Goal: Task Accomplishment & Management: Use online tool/utility

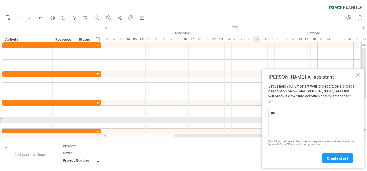
type textarea "u"
type textarea "g"
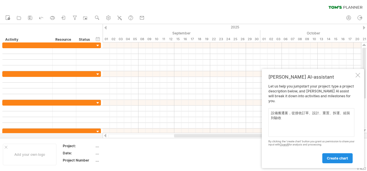
type textarea "設備搬遷案，從接收訂單、設計、重置、拆運、組裝到驗收"
click at [336, 158] on span "create chart" at bounding box center [337, 158] width 21 height 4
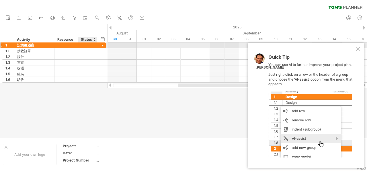
click at [100, 45] on div at bounding box center [102, 45] width 5 height 5
click at [35, 44] on div "設備搬遷案" at bounding box center [34, 44] width 34 height 5
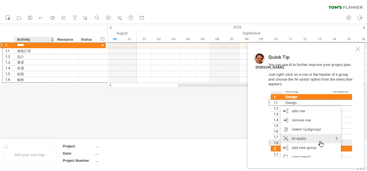
click at [29, 107] on div at bounding box center [183, 81] width 367 height 114
click at [43, 91] on div at bounding box center [183, 81] width 367 height 114
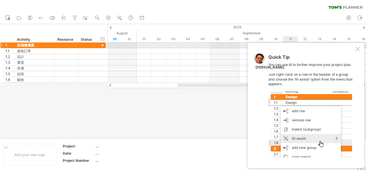
drag, startPoint x: 314, startPoint y: 53, endPoint x: 247, endPoint y: 43, distance: 67.9
click at [247, 43] on div "Trying to reach [DOMAIN_NAME] Connected again... 0% clear filter new 1" at bounding box center [183, 85] width 367 height 171
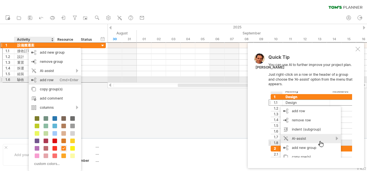
click at [48, 82] on div "add row Ctrl+Enter Cmd+Enter" at bounding box center [55, 79] width 53 height 9
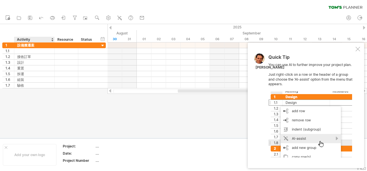
click at [38, 105] on div at bounding box center [183, 81] width 367 height 114
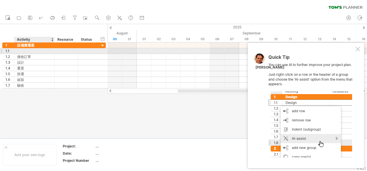
click at [24, 53] on div at bounding box center [34, 50] width 34 height 5
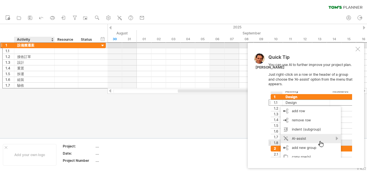
click at [35, 44] on div "設備搬遷案" at bounding box center [34, 44] width 34 height 5
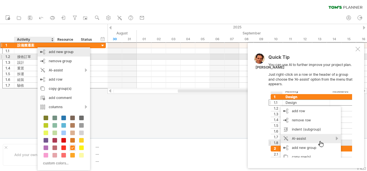
click at [75, 56] on div "add new group" at bounding box center [64, 51] width 53 height 9
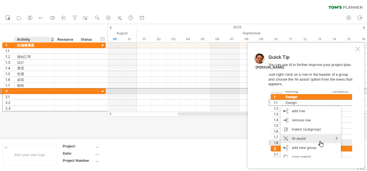
click at [31, 93] on div at bounding box center [34, 90] width 34 height 5
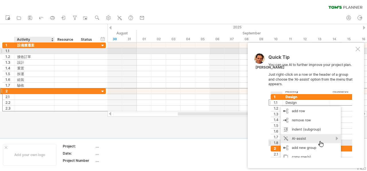
click at [31, 49] on div at bounding box center [34, 50] width 34 height 5
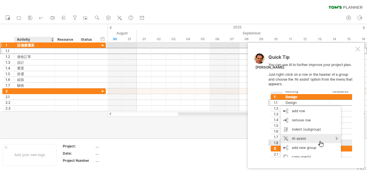
click at [33, 46] on div "設備搬遷案" at bounding box center [34, 44] width 34 height 5
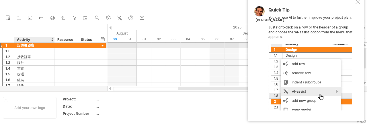
click at [23, 44] on div "設備搬遷案" at bounding box center [34, 44] width 34 height 5
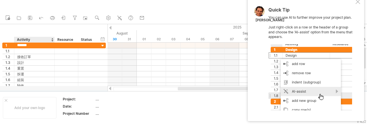
type input "******"
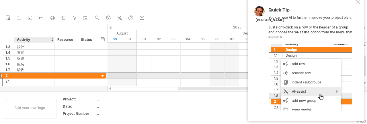
click at [28, 76] on div at bounding box center [34, 75] width 34 height 5
click at [17, 74] on input "text" at bounding box center [34, 75] width 34 height 5
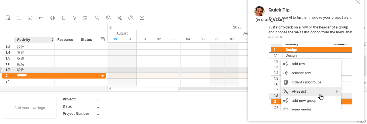
type input "******"
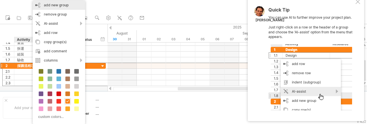
click at [63, 8] on div "add new group" at bounding box center [59, 5] width 53 height 9
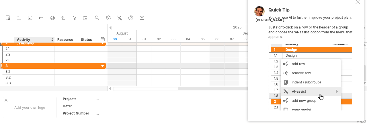
click at [28, 65] on div at bounding box center [34, 65] width 34 height 5
type input "****"
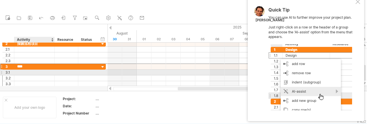
click at [41, 74] on div at bounding box center [34, 71] width 34 height 5
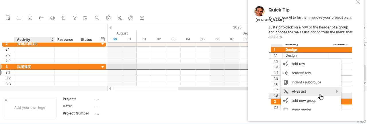
click at [39, 66] on div "現場進度" at bounding box center [34, 66] width 34 height 5
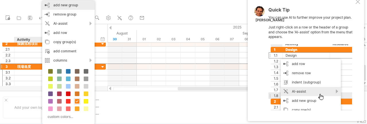
click at [74, 7] on div "add new group" at bounding box center [68, 5] width 53 height 9
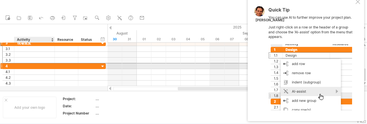
click at [44, 64] on div at bounding box center [34, 65] width 34 height 5
type input "****"
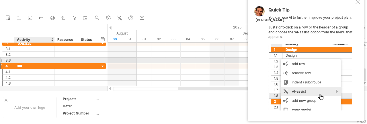
click at [57, 59] on div at bounding box center [67, 59] width 24 height 5
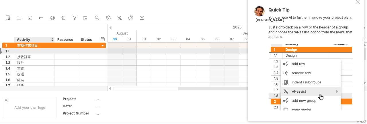
click at [35, 52] on div at bounding box center [34, 50] width 34 height 5
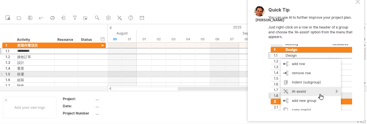
type input "*******"
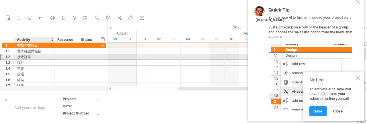
click at [38, 57] on div "接收訂單" at bounding box center [34, 56] width 34 height 5
click at [40, 55] on input "****" at bounding box center [34, 56] width 34 height 5
type input "*"
type input "******"
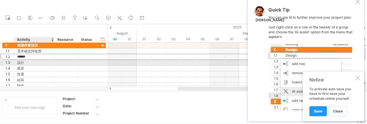
click at [30, 62] on div "設計" at bounding box center [34, 62] width 34 height 5
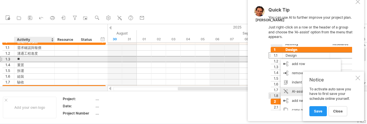
click at [36, 58] on input "**" at bounding box center [34, 58] width 34 height 5
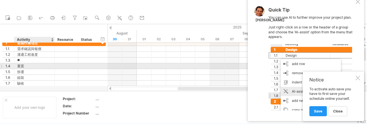
click at [32, 69] on div "1.4 ** 重置" at bounding box center [54, 66] width 104 height 6
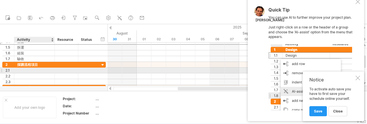
click at [33, 70] on div at bounding box center [34, 69] width 34 height 5
click at [26, 69] on input "******" at bounding box center [34, 69] width 34 height 5
click at [26, 70] on input "******" at bounding box center [34, 69] width 34 height 5
type input "******"
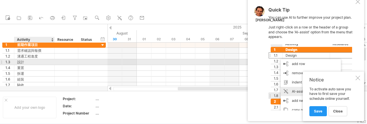
click at [35, 61] on div "設計" at bounding box center [34, 61] width 34 height 5
type input "*"
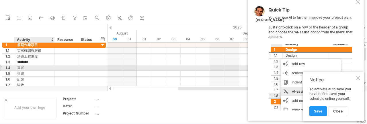
click at [49, 65] on div "重置" at bounding box center [34, 67] width 34 height 5
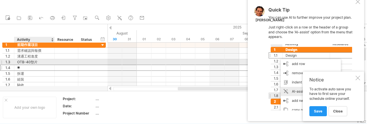
click at [50, 61] on div "OTB-40墊片" at bounding box center [34, 61] width 34 height 5
click at [50, 61] on input "********" at bounding box center [34, 61] width 34 height 5
type input "**********"
click at [89, 63] on div at bounding box center [87, 61] width 13 height 5
click at [67, 62] on div at bounding box center [67, 61] width 18 height 5
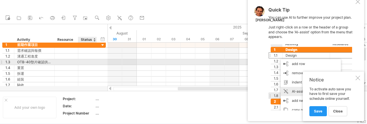
click at [108, 61] on div at bounding box center [235, 62] width 254 height 6
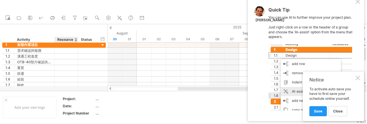
click at [67, 40] on div "Resource" at bounding box center [66, 40] width 18 height 6
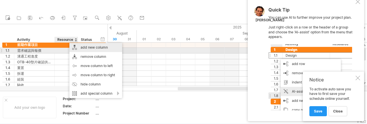
click at [110, 48] on div "add new column" at bounding box center [95, 47] width 53 height 9
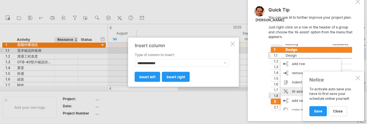
click at [67, 49] on div at bounding box center [183, 62] width 367 height 124
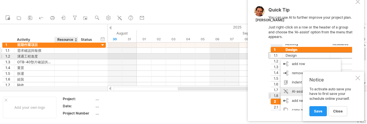
click at [70, 51] on div at bounding box center [67, 50] width 18 height 5
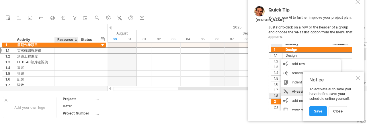
click at [72, 40] on div "Resource" at bounding box center [66, 40] width 18 height 6
click at [67, 51] on div at bounding box center [67, 50] width 18 height 5
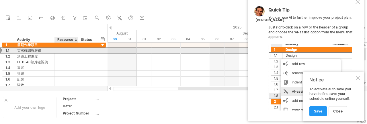
click at [70, 50] on input "text" at bounding box center [67, 50] width 18 height 5
click at [67, 50] on input "text" at bounding box center [67, 50] width 18 height 5
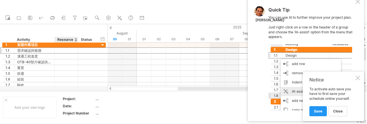
click at [75, 40] on div "Resource" at bounding box center [66, 40] width 18 height 6
click at [77, 41] on div at bounding box center [76, 40] width 2 height 6
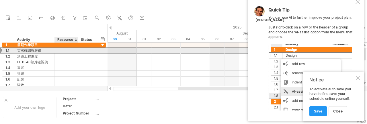
click at [69, 52] on div at bounding box center [67, 50] width 18 height 5
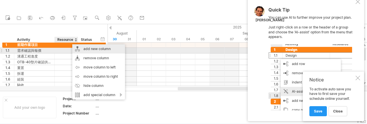
click at [109, 51] on div "add new column" at bounding box center [98, 48] width 53 height 9
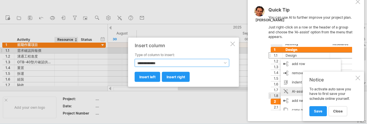
select select "*********"
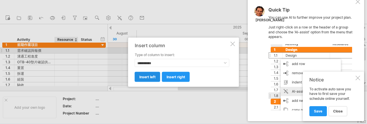
click at [155, 77] on span "insert left" at bounding box center [147, 76] width 16 height 4
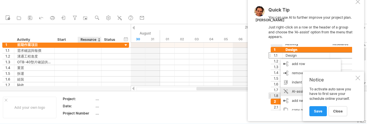
drag, startPoint x: 63, startPoint y: 39, endPoint x: 84, endPoint y: 40, distance: 21.5
click at [84, 40] on div "******** Activity Start ******** Resource ****** Status" at bounding box center [61, 40] width 118 height 6
click at [87, 40] on input "********" at bounding box center [90, 40] width 18 height 6
click at [88, 40] on input "********" at bounding box center [90, 40] width 18 height 6
click at [89, 37] on input "********" at bounding box center [90, 40] width 18 height 6
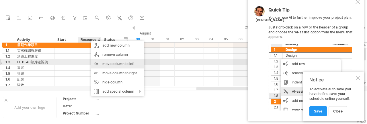
click at [117, 63] on div "move column to left" at bounding box center [117, 63] width 53 height 9
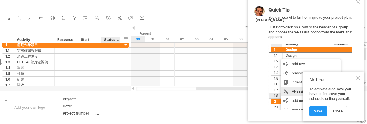
click at [111, 63] on div at bounding box center [110, 61] width 13 height 5
click at [88, 38] on div "Start" at bounding box center [89, 40] width 17 height 6
click at [88, 42] on div "Start" at bounding box center [89, 40] width 17 height 6
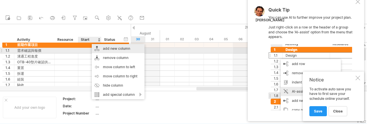
click at [128, 48] on div "add new column" at bounding box center [118, 48] width 53 height 9
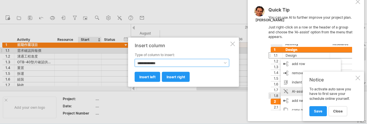
select select "*******"
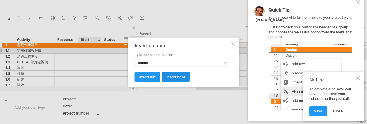
click at [178, 77] on span "insert right" at bounding box center [176, 76] width 19 height 4
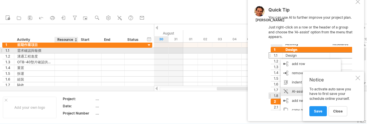
click at [68, 50] on div at bounding box center [67, 50] width 18 height 5
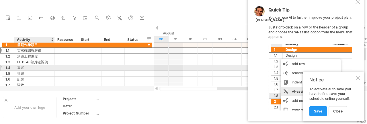
click at [36, 69] on div "重置" at bounding box center [34, 67] width 34 height 5
click at [37, 68] on input "**" at bounding box center [34, 67] width 34 height 5
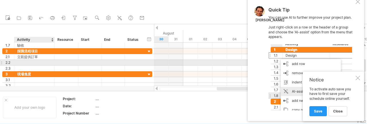
click at [29, 61] on div at bounding box center [34, 62] width 34 height 5
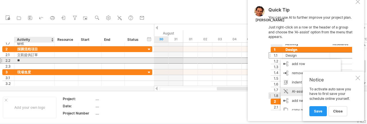
type input "*"
type input "*********"
type input "*"
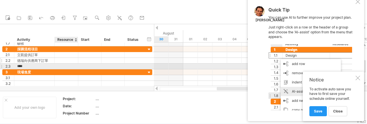
type input "****"
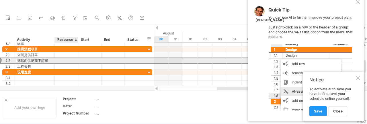
click at [71, 60] on div at bounding box center [67, 60] width 18 height 5
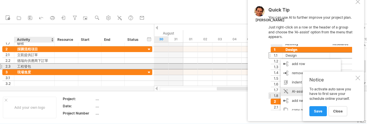
click at [47, 64] on div "工程發包" at bounding box center [34, 65] width 34 height 5
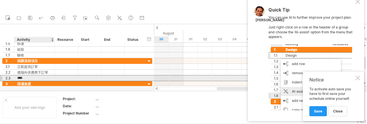
click at [49, 76] on input "****" at bounding box center [34, 77] width 34 height 5
click at [39, 76] on div "工程發包" at bounding box center [34, 77] width 34 height 5
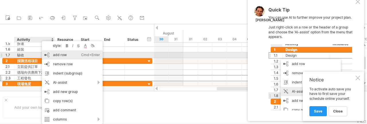
click at [79, 55] on div "add row Ctrl+Enter Cmd+Enter" at bounding box center [72, 54] width 61 height 9
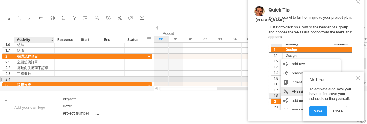
click at [33, 79] on div at bounding box center [34, 78] width 34 height 5
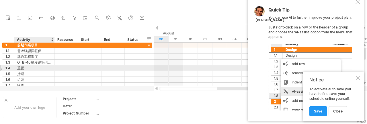
click at [31, 69] on div "重置" at bounding box center [34, 67] width 34 height 5
type input "*"
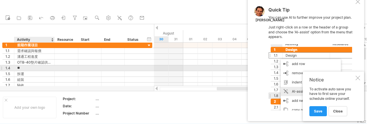
type input "*"
type input "*******"
type input "*"
type input "*****"
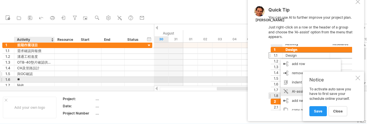
click at [47, 75] on div "與OC確認" at bounding box center [34, 73] width 34 height 5
click at [41, 80] on div "組裝" at bounding box center [34, 79] width 34 height 5
click at [40, 79] on input "**" at bounding box center [34, 79] width 34 height 5
type input "*"
type input "*****"
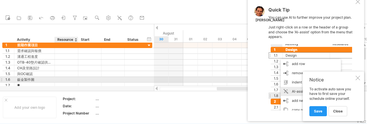
click at [65, 80] on div at bounding box center [67, 79] width 18 height 5
type input "**"
type input "*"
type input "**"
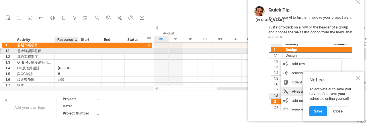
click at [74, 53] on div at bounding box center [67, 50] width 18 height 5
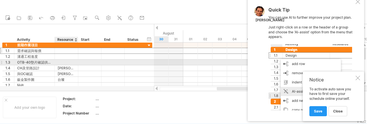
click at [67, 61] on div at bounding box center [67, 61] width 18 height 5
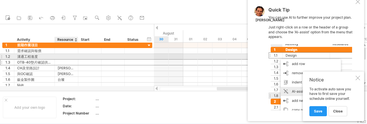
click at [67, 55] on div at bounding box center [67, 56] width 18 height 5
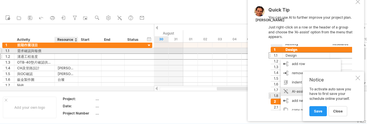
click at [69, 49] on div at bounding box center [67, 50] width 18 height 5
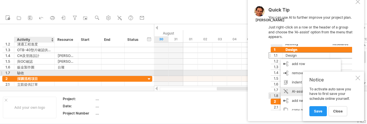
click at [35, 73] on div "驗收" at bounding box center [34, 72] width 34 height 5
type input "*"
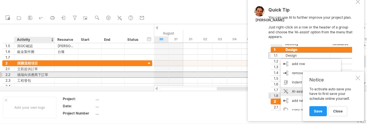
click at [46, 74] on div "德瑞向供應商下訂單" at bounding box center [34, 74] width 34 height 5
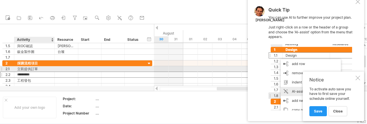
click at [40, 70] on div "立凱提供訂單" at bounding box center [34, 68] width 34 height 5
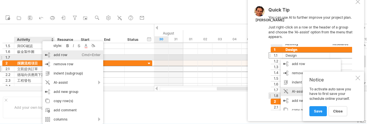
click at [59, 56] on div "add row Ctrl+Enter Cmd+Enter" at bounding box center [72, 54] width 61 height 9
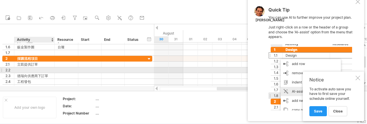
click at [27, 69] on div at bounding box center [34, 69] width 34 height 5
type input "*"
type input "**"
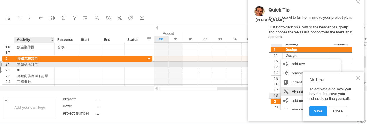
click at [24, 62] on div "立凱提供訂單" at bounding box center [34, 63] width 34 height 5
click at [23, 64] on input "******" at bounding box center [34, 63] width 34 height 5
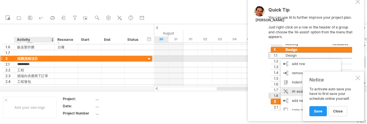
type input "*********"
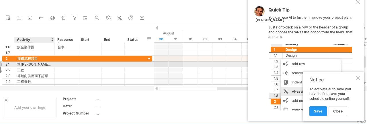
click at [28, 67] on div "工程" at bounding box center [34, 69] width 34 height 5
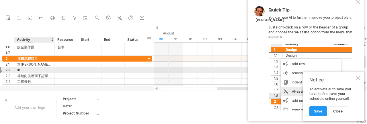
click at [29, 70] on input "**" at bounding box center [34, 69] width 34 height 5
type input "**********"
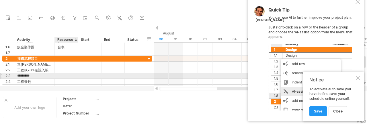
click at [68, 76] on div at bounding box center [67, 75] width 18 height 5
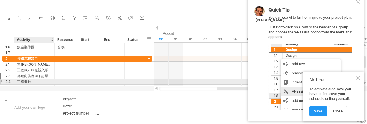
click at [39, 80] on div "工程發包" at bounding box center [34, 81] width 34 height 5
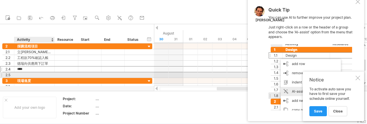
click at [36, 75] on div at bounding box center [34, 74] width 34 height 5
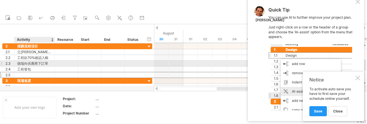
click at [36, 63] on div "德瑞向供應商下訂單" at bounding box center [34, 63] width 34 height 5
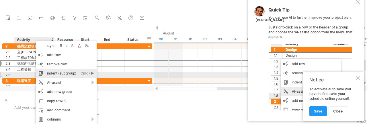
click at [79, 77] on div "indent (subgroup) Ctrl+► Cmd+►" at bounding box center [66, 73] width 61 height 9
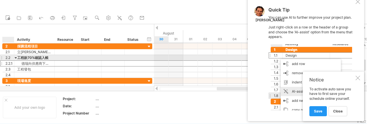
click at [14, 57] on div at bounding box center [13, 58] width 3 height 6
click at [15, 57] on div at bounding box center [16, 57] width 3 height 5
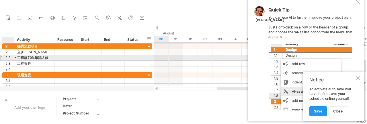
click at [15, 58] on div at bounding box center [16, 57] width 3 height 5
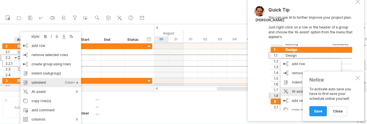
click at [35, 85] on div "unindent Ctrl+◄ Cmd+◄" at bounding box center [50, 82] width 61 height 9
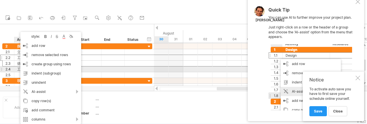
click at [6, 71] on div "2.4" at bounding box center [9, 68] width 9 height 5
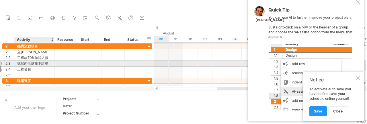
click at [52, 66] on div "********* 德瑞向供應商下訂單" at bounding box center [34, 63] width 40 height 5
click at [40, 63] on div "德瑞向供應商下訂單" at bounding box center [34, 63] width 34 height 5
click at [3, 64] on div "2.3" at bounding box center [9, 63] width 12 height 5
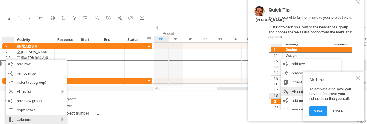
click at [63, 121] on div "columns" at bounding box center [36, 119] width 61 height 9
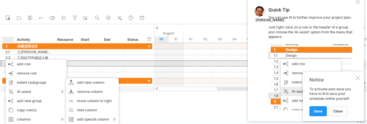
click at [110, 65] on div at bounding box center [113, 63] width 23 height 5
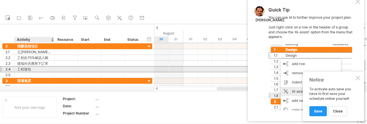
click at [20, 67] on div "工程發包" at bounding box center [34, 68] width 34 height 5
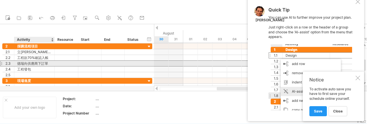
click at [34, 62] on div "德瑞向供應商下訂單" at bounding box center [34, 63] width 34 height 5
click at [43, 64] on input "*********" at bounding box center [34, 63] width 34 height 5
click at [5, 63] on div "2.3" at bounding box center [9, 63] width 12 height 5
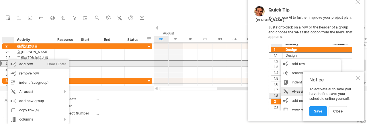
click at [36, 64] on div "add row Ctrl+Enter Cmd+Enter" at bounding box center [38, 63] width 61 height 9
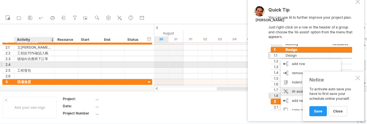
click at [24, 63] on div at bounding box center [34, 64] width 34 height 5
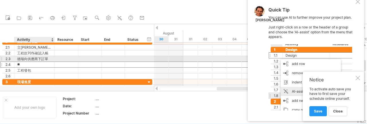
type input "*"
type input "**"
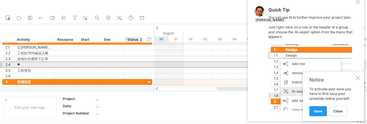
click at [141, 62] on div at bounding box center [142, 65] width 3 height 6
click at [23, 64] on div "台璨" at bounding box center [34, 64] width 34 height 5
click at [12, 65] on div at bounding box center [13, 65] width 3 height 6
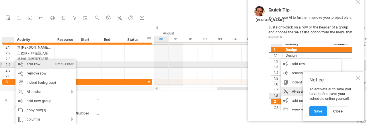
click at [53, 66] on div "add row Ctrl+Enter Cmd+Enter" at bounding box center [45, 63] width 61 height 9
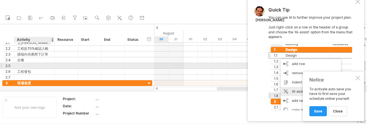
click at [32, 65] on div at bounding box center [34, 65] width 34 height 5
type input "**"
click at [70, 54] on div at bounding box center [67, 53] width 18 height 5
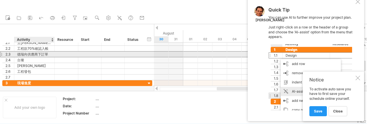
click at [30, 55] on div "德瑞向供應商下訂單" at bounding box center [34, 53] width 34 height 5
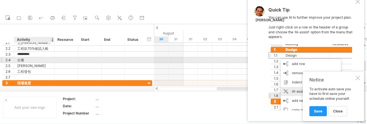
click at [21, 59] on div "台璨" at bounding box center [34, 59] width 34 height 5
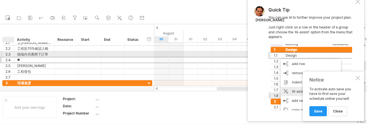
click at [16, 53] on div "********* 德瑞向供應商下訂單" at bounding box center [34, 53] width 40 height 5
click at [16, 57] on div "** [PERSON_NAME]" at bounding box center [34, 59] width 40 height 5
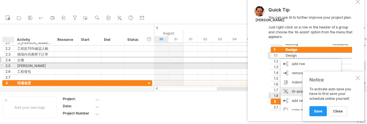
click at [15, 64] on div "** [PERSON_NAME]" at bounding box center [34, 65] width 40 height 5
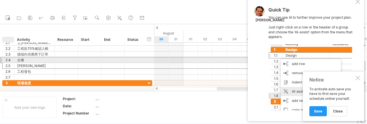
click at [17, 59] on div "** [PERSON_NAME]" at bounding box center [34, 59] width 40 height 5
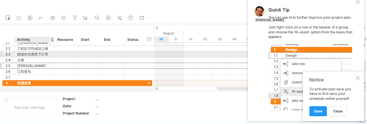
click at [25, 54] on div "德瑞向供應商下訂單" at bounding box center [34, 53] width 34 height 5
click at [26, 56] on div "德瑞向供應商下訂單" at bounding box center [34, 53] width 34 height 5
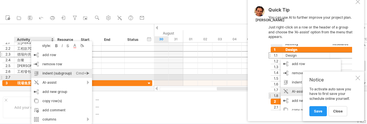
click at [66, 75] on div "indent (subgroup) Ctrl+► Cmd+►" at bounding box center [61, 73] width 61 height 9
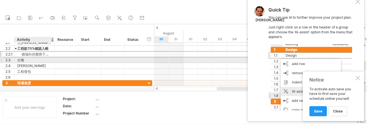
click at [21, 59] on div "台璨" at bounding box center [34, 59] width 34 height 5
click at [21, 59] on input "**" at bounding box center [34, 59] width 34 height 5
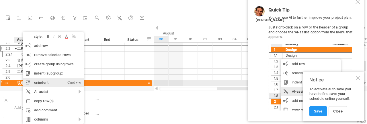
click at [53, 82] on div "unindent Ctrl+◄ Cmd+◄" at bounding box center [53, 82] width 61 height 9
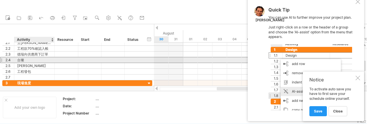
click at [18, 61] on div "台璨" at bounding box center [34, 59] width 34 height 5
click at [25, 58] on input "**" at bounding box center [34, 59] width 34 height 5
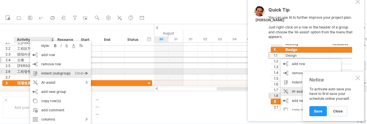
click at [45, 74] on div "indent (subgroup) Ctrl+► Cmd+►" at bounding box center [60, 73] width 61 height 9
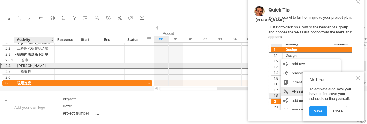
click at [24, 64] on div "[PERSON_NAME]" at bounding box center [34, 65] width 34 height 5
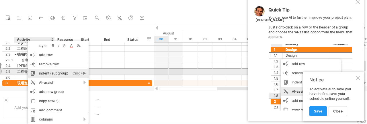
click at [54, 73] on div "indent (subgroup) Ctrl+► Cmd+►" at bounding box center [58, 73] width 61 height 9
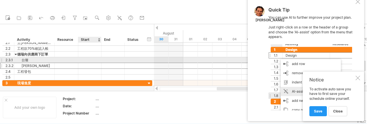
click at [99, 59] on div at bounding box center [89, 59] width 23 height 5
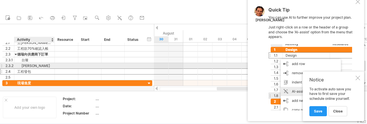
click at [42, 68] on div "2.4 **** 工程發包" at bounding box center [77, 71] width 150 height 6
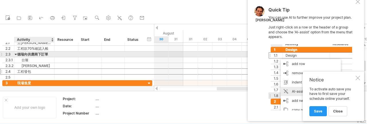
click at [18, 55] on div "德瑞向供應商下訂單" at bounding box center [34, 53] width 34 height 5
click at [17, 54] on input "*********" at bounding box center [34, 53] width 34 height 5
click at [16, 54] on div at bounding box center [16, 53] width 3 height 5
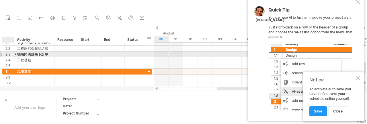
click at [16, 54] on div at bounding box center [16, 53] width 3 height 5
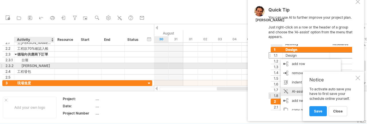
click at [28, 65] on div "[PERSON_NAME]" at bounding box center [34, 65] width 34 height 5
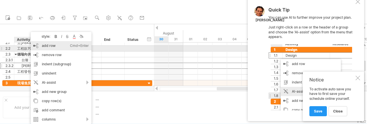
click at [50, 48] on div "add row Ctrl+Enter Cmd+Enter" at bounding box center [61, 45] width 61 height 9
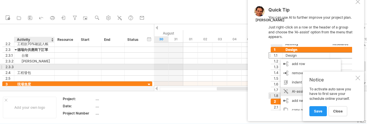
click at [34, 67] on div at bounding box center [34, 66] width 34 height 5
type input "***"
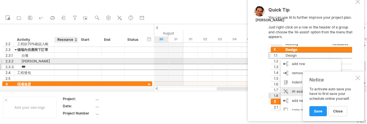
click at [69, 59] on div at bounding box center [67, 60] width 18 height 5
click at [102, 62] on div at bounding box center [113, 60] width 23 height 5
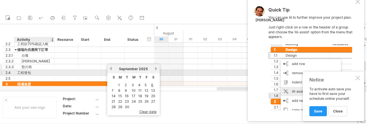
click at [33, 65] on div "墊片商" at bounding box center [34, 66] width 34 height 5
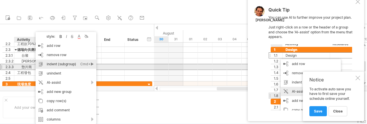
click at [64, 67] on div "indent (subgroup) Ctrl+► Cmd+►" at bounding box center [66, 63] width 61 height 9
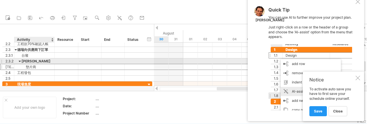
click at [25, 61] on div "[PERSON_NAME]" at bounding box center [34, 60] width 34 height 5
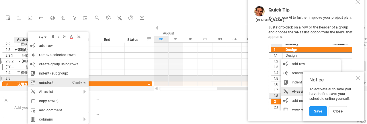
click at [45, 81] on div "unindent Ctrl+◄ Cmd+◄" at bounding box center [58, 82] width 61 height 9
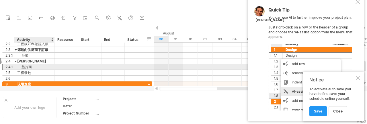
click at [18, 67] on div "墊片商" at bounding box center [34, 66] width 34 height 5
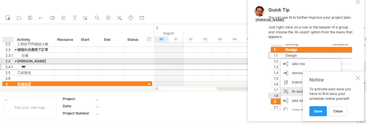
click at [15, 61] on div at bounding box center [16, 60] width 3 height 5
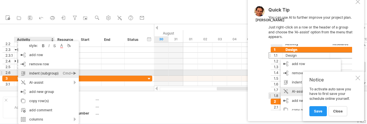
click at [42, 74] on div "indent (subgroup) Ctrl+► Cmd+►" at bounding box center [48, 73] width 61 height 9
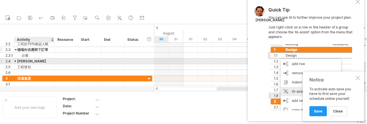
click at [39, 52] on div "**********" at bounding box center [77, 58] width 150 height 34
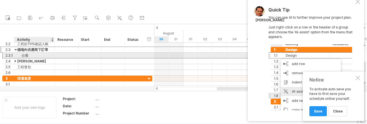
click at [26, 57] on div "台璨" at bounding box center [34, 55] width 34 height 5
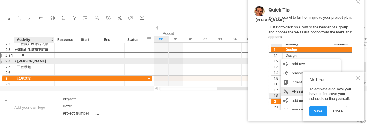
click at [24, 61] on div "[PERSON_NAME]" at bounding box center [34, 60] width 34 height 5
click at [16, 61] on div at bounding box center [16, 60] width 3 height 5
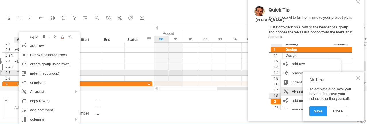
click at [7, 70] on div "2.5" at bounding box center [9, 72] width 9 height 5
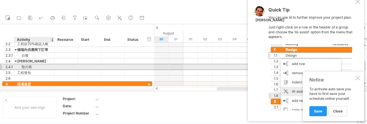
click at [27, 67] on div "墊片商" at bounding box center [34, 66] width 34 height 5
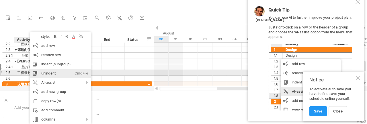
click at [52, 74] on div "unindent Ctrl+◄ Cmd+◄" at bounding box center [60, 73] width 61 height 9
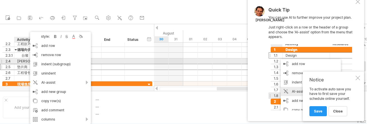
click at [19, 61] on div "[PERSON_NAME]" at bounding box center [34, 60] width 34 height 5
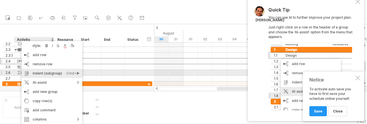
click at [36, 72] on div "indent (subgroup) Ctrl+► Cmd+►" at bounding box center [52, 73] width 61 height 9
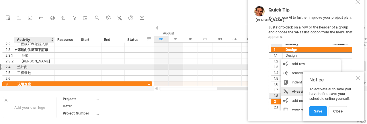
click at [26, 67] on div "墊片商" at bounding box center [34, 66] width 34 height 5
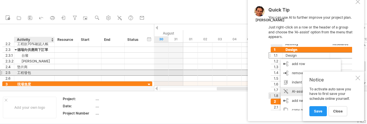
click at [16, 73] on div "**** 工程發包" at bounding box center [34, 72] width 40 height 5
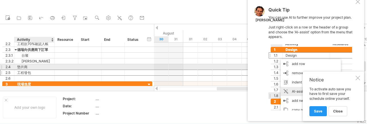
click at [27, 67] on div "墊片商" at bounding box center [34, 66] width 34 height 5
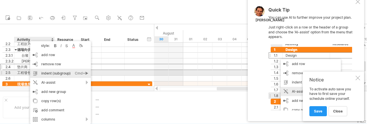
click at [48, 74] on div "indent (subgroup) Ctrl+► Cmd+►" at bounding box center [60, 73] width 61 height 9
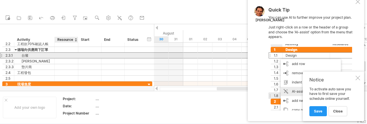
click at [61, 55] on div at bounding box center [67, 55] width 18 height 5
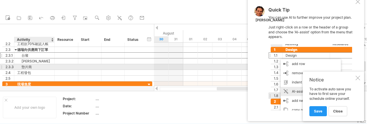
click at [29, 67] on div "墊片商" at bounding box center [34, 66] width 34 height 5
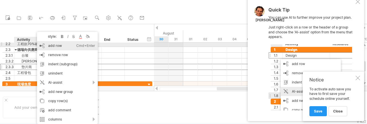
click at [61, 46] on div "add row Ctrl+Enter Cmd+Enter" at bounding box center [67, 45] width 61 height 9
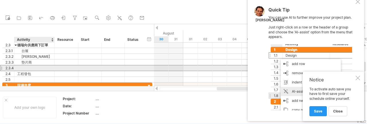
click at [27, 69] on div at bounding box center [34, 67] width 34 height 5
type input "****"
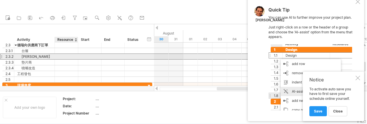
click at [79, 58] on div at bounding box center [89, 56] width 23 height 5
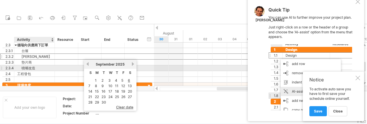
click at [42, 67] on div "噴嘴改造" at bounding box center [34, 67] width 34 height 5
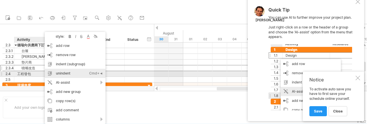
click at [63, 74] on div "unindent Ctrl+◄ Cmd+◄" at bounding box center [75, 73] width 61 height 9
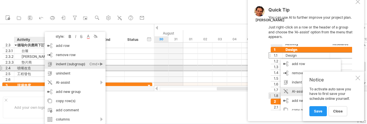
click at [69, 67] on div "indent (subgroup) Ctrl+► Cmd+►" at bounding box center [75, 63] width 61 height 9
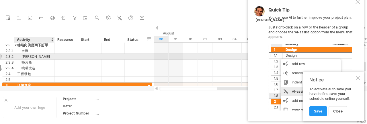
click at [49, 57] on div "[PERSON_NAME]" at bounding box center [34, 56] width 34 height 5
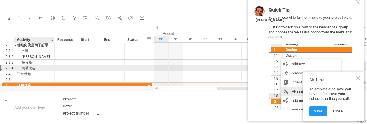
click at [38, 68] on div "噴嘴改造" at bounding box center [34, 67] width 34 height 5
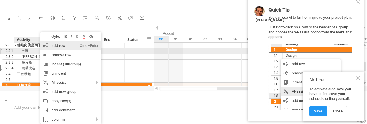
click at [58, 48] on div "add row Ctrl+Enter Cmd+Enter" at bounding box center [70, 45] width 61 height 9
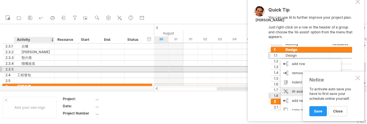
click at [35, 69] on div at bounding box center [34, 68] width 34 height 5
type input "**"
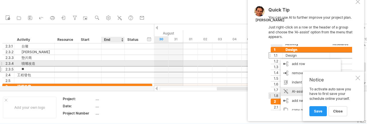
click at [119, 61] on div at bounding box center [113, 63] width 23 height 5
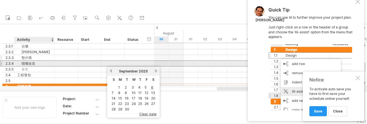
click at [59, 59] on div at bounding box center [67, 57] width 18 height 5
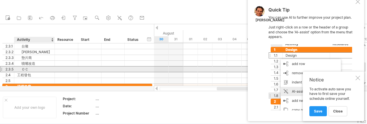
click at [27, 71] on div "ＯＣ" at bounding box center [34, 68] width 34 height 5
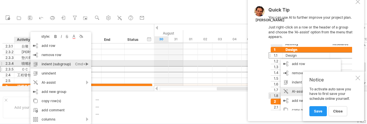
click at [57, 65] on div "indent (subgroup) Ctrl+► Cmd+►" at bounding box center [60, 63] width 61 height 9
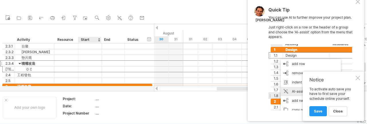
click at [98, 62] on div at bounding box center [89, 63] width 23 height 5
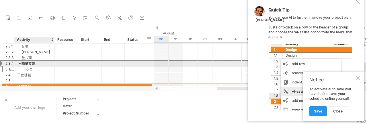
click at [30, 63] on div "噴嘴改造" at bounding box center [34, 63] width 34 height 5
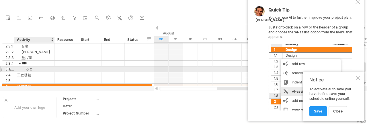
click at [29, 68] on div "ＯＣ" at bounding box center [34, 68] width 34 height 5
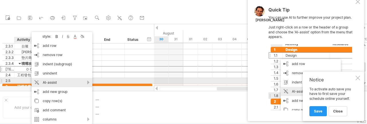
click at [62, 78] on div "AI-assist" at bounding box center [62, 82] width 61 height 9
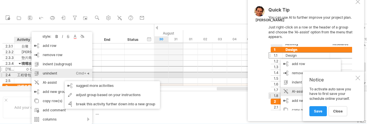
click at [61, 75] on div "unindent Ctrl+◄ Cmd+◄" at bounding box center [62, 73] width 61 height 9
click at [47, 75] on div "unindent Ctrl+◄ Cmd+◄" at bounding box center [62, 73] width 61 height 9
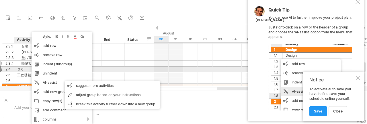
click at [18, 64] on div "噴嘴改造" at bounding box center [34, 63] width 34 height 5
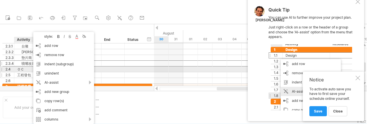
click at [13, 72] on div at bounding box center [13, 75] width 3 height 6
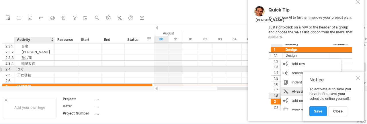
click at [32, 69] on div "ＯＣ" at bounding box center [34, 68] width 34 height 5
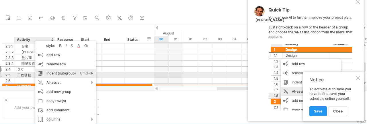
click at [59, 73] on div "indent (subgroup) Ctrl+► Cmd+►" at bounding box center [65, 73] width 61 height 9
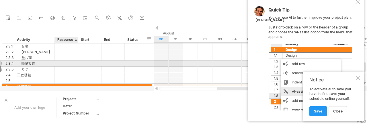
click at [62, 62] on div at bounding box center [67, 63] width 18 height 5
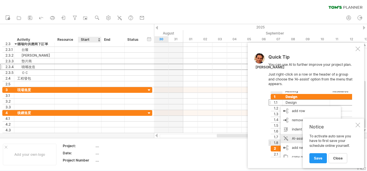
click at [86, 146] on div "Project:" at bounding box center [79, 145] width 32 height 5
click at [99, 147] on div "...." at bounding box center [120, 145] width 48 height 5
click at [83, 147] on div "Project:" at bounding box center [79, 145] width 32 height 5
click at [110, 146] on div "...." at bounding box center [120, 145] width 48 height 5
click at [85, 146] on div "Project:" at bounding box center [79, 145] width 32 height 5
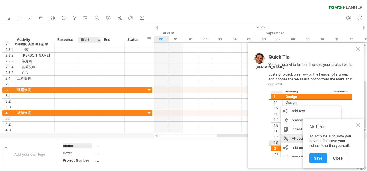
click at [97, 147] on div "...." at bounding box center [120, 145] width 48 height 5
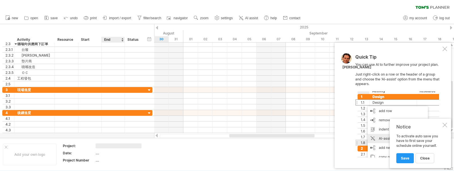
click at [119, 146] on input "text" at bounding box center [119, 145] width 46 height 5
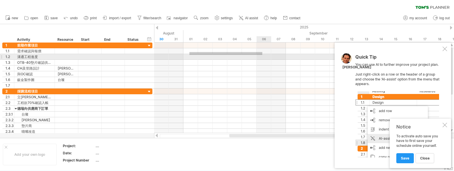
drag, startPoint x: 189, startPoint y: 52, endPoint x: 262, endPoint y: 55, distance: 73.0
click at [262, 55] on div at bounding box center [301, 65] width 294 height 46
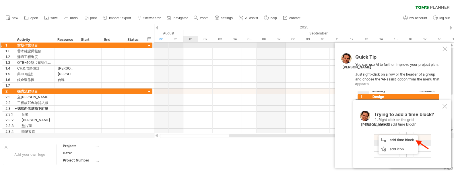
click at [195, 47] on div at bounding box center [301, 45] width 294 height 6
click at [195, 45] on div at bounding box center [301, 45] width 294 height 6
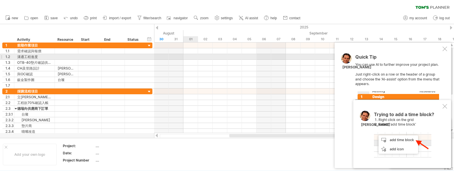
click at [189, 55] on div at bounding box center [301, 57] width 294 height 6
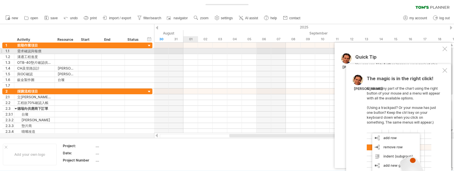
click at [191, 52] on div at bounding box center [301, 51] width 294 height 6
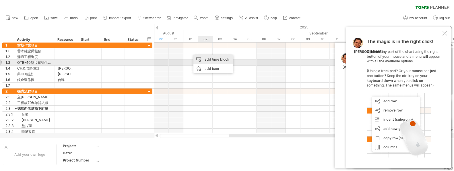
click at [220, 60] on div "add time block" at bounding box center [213, 59] width 40 height 9
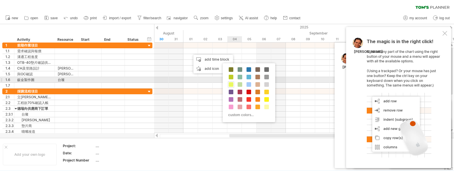
click at [230, 82] on span at bounding box center [231, 84] width 5 height 5
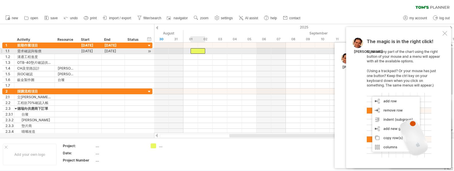
click at [202, 51] on div at bounding box center [198, 50] width 15 height 5
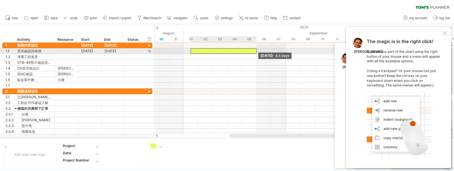
drag, startPoint x: 205, startPoint y: 52, endPoint x: 258, endPoint y: 54, distance: 52.3
click at [258, 54] on div "[DATE] - 4.5 days [DATE]" at bounding box center [301, 87] width 294 height 90
click at [210, 52] on div at bounding box center [224, 50] width 66 height 5
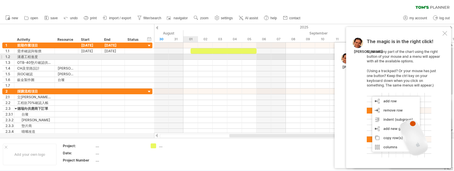
click at [197, 59] on div at bounding box center [301, 57] width 294 height 6
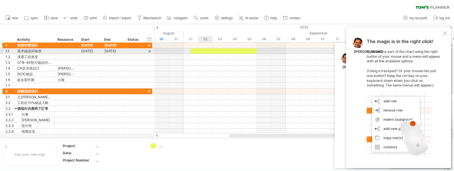
click at [202, 52] on div at bounding box center [224, 50] width 66 height 5
click at [202, 53] on div at bounding box center [224, 50] width 66 height 5
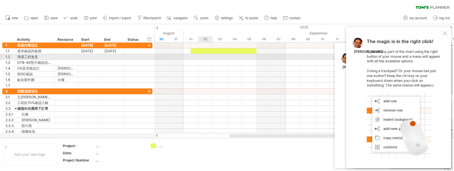
click at [206, 61] on div at bounding box center [301, 63] width 294 height 6
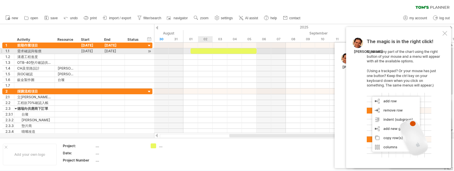
click at [207, 51] on div at bounding box center [224, 50] width 66 height 5
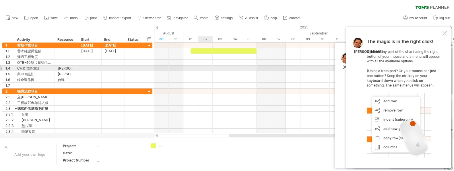
click at [202, 67] on div at bounding box center [301, 68] width 294 height 6
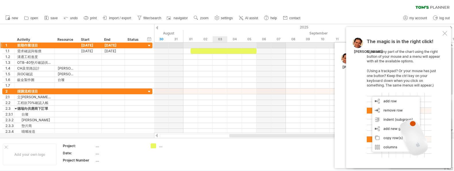
click at [215, 47] on div at bounding box center [301, 45] width 294 height 6
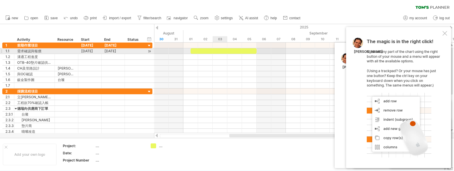
click at [208, 51] on div at bounding box center [224, 50] width 66 height 5
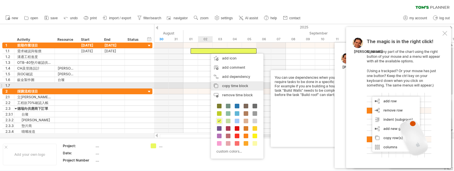
click at [233, 86] on span "copy time block" at bounding box center [235, 86] width 26 height 4
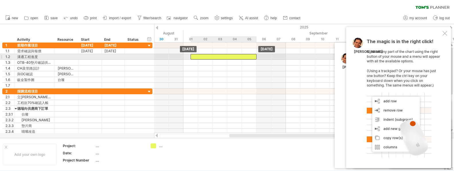
drag, startPoint x: 217, startPoint y: 49, endPoint x: 214, endPoint y: 57, distance: 8.6
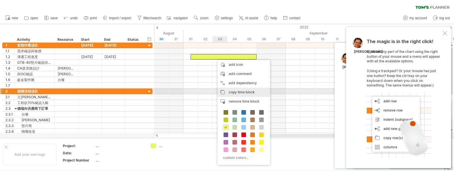
click at [239, 91] on span "copy time block" at bounding box center [242, 92] width 26 height 4
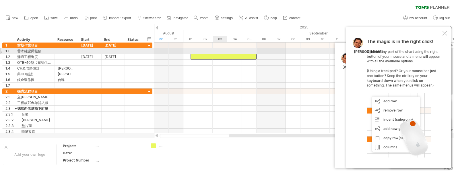
click at [218, 51] on div at bounding box center [301, 51] width 294 height 6
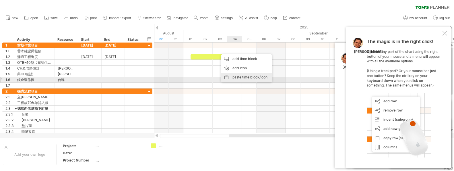
click at [243, 78] on div "paste time block/icon" at bounding box center [246, 77] width 51 height 9
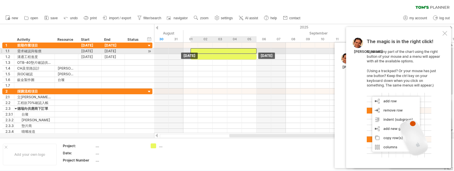
drag, startPoint x: 245, startPoint y: 50, endPoint x: 214, endPoint y: 49, distance: 30.7
click at [214, 49] on div at bounding box center [224, 50] width 66 height 5
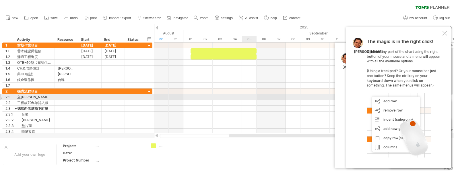
click at [255, 98] on div at bounding box center [301, 97] width 294 height 6
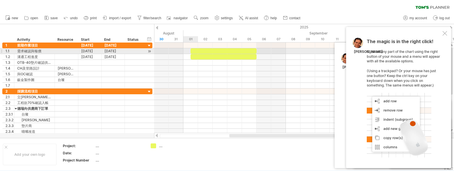
click at [195, 50] on div at bounding box center [224, 50] width 66 height 5
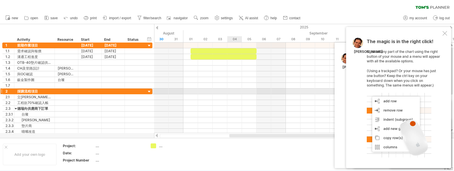
click at [228, 90] on div at bounding box center [301, 91] width 294 height 6
drag, startPoint x: 257, startPoint y: 137, endPoint x: 261, endPoint y: 137, distance: 3.7
click at [261, 137] on div at bounding box center [302, 136] width 284 height 4
drag, startPoint x: 266, startPoint y: 137, endPoint x: 273, endPoint y: 135, distance: 7.7
click at [273, 135] on div at bounding box center [302, 136] width 284 height 4
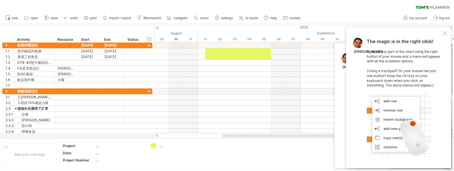
drag, startPoint x: 272, startPoint y: 135, endPoint x: 211, endPoint y: 137, distance: 61.2
click at [222, 135] on div at bounding box center [295, 135] width 146 height 3
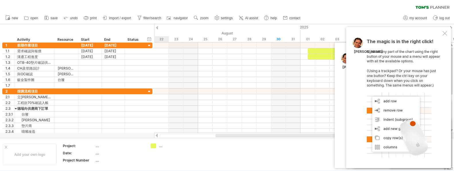
click at [161, 148] on div "...." at bounding box center [174, 145] width 31 height 5
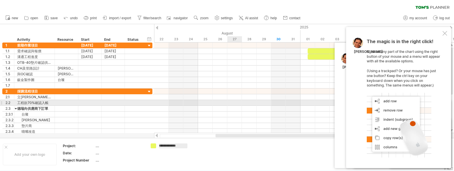
type input "**********"
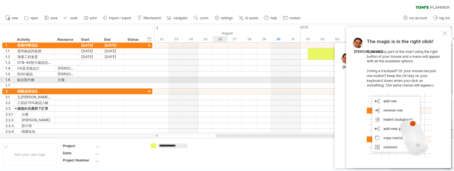
click at [214, 80] on div at bounding box center [301, 80] width 294 height 6
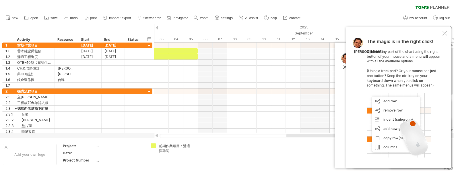
drag, startPoint x: 238, startPoint y: 136, endPoint x: 306, endPoint y: 136, distance: 68.0
click at [306, 136] on div at bounding box center [359, 135] width 146 height 3
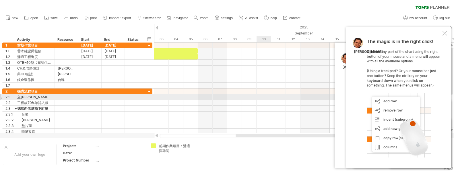
click at [261, 97] on div at bounding box center [301, 97] width 294 height 6
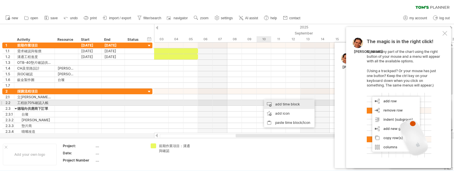
click at [295, 103] on div "add time block" at bounding box center [289, 104] width 51 height 9
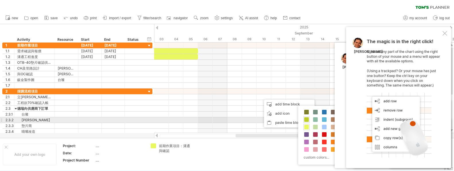
click at [308, 119] on span at bounding box center [306, 119] width 5 height 5
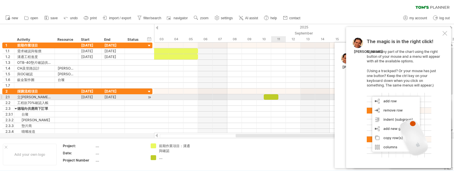
click at [271, 97] on div at bounding box center [271, 96] width 15 height 5
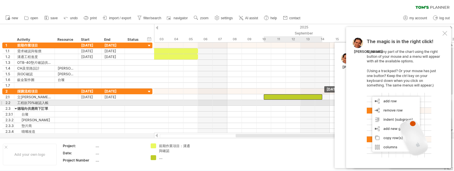
drag, startPoint x: 278, startPoint y: 97, endPoint x: 322, endPoint y: 100, distance: 43.7
click at [322, 100] on div "[DATE] - 4.0 days [DATE]" at bounding box center [301, 87] width 294 height 90
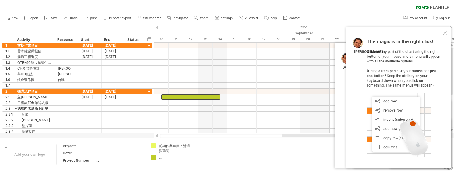
drag, startPoint x: 250, startPoint y: 135, endPoint x: 296, endPoint y: 136, distance: 45.9
click at [296, 136] on div at bounding box center [340, 135] width 117 height 3
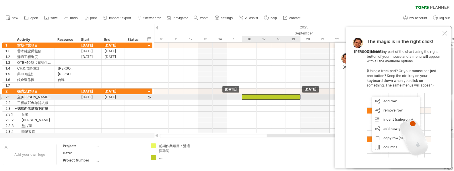
drag, startPoint x: 210, startPoint y: 96, endPoint x: 277, endPoint y: 100, distance: 66.7
click at [290, 98] on div at bounding box center [271, 96] width 59 height 5
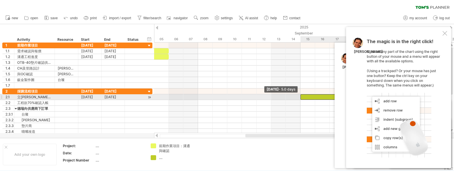
drag, startPoint x: 243, startPoint y: 97, endPoint x: 298, endPoint y: 97, distance: 55.4
click at [298, 97] on div "[DATE] [DATE] - 5.0 days" at bounding box center [301, 87] width 294 height 90
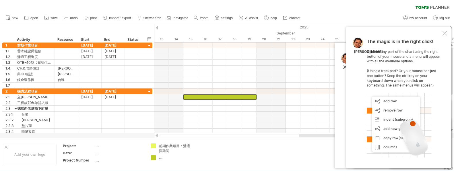
drag, startPoint x: 268, startPoint y: 134, endPoint x: 322, endPoint y: 136, distance: 53.7
click at [322, 136] on div at bounding box center [366, 135] width 134 height 3
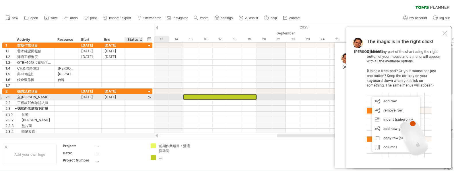
click at [132, 97] on div at bounding box center [134, 96] width 13 height 5
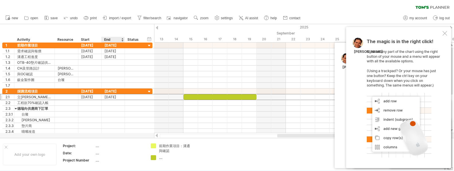
click at [117, 39] on div "End" at bounding box center [112, 40] width 17 height 6
click at [114, 33] on div "hide start/end/duration show start/end/duration ******** Activity ******** Reso…" at bounding box center [77, 33] width 154 height 18
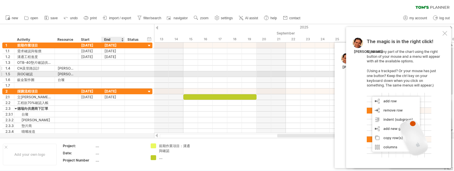
drag, startPoint x: 131, startPoint y: 81, endPoint x: 121, endPoint y: 66, distance: 18.0
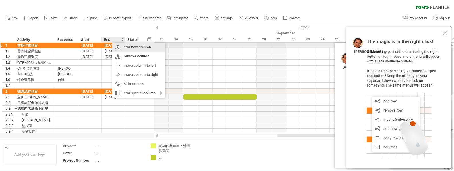
click at [150, 48] on div "add new column" at bounding box center [139, 46] width 53 height 9
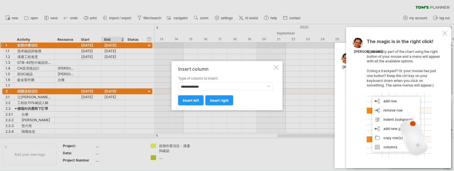
click at [273, 87] on div "**********" at bounding box center [227, 85] width 111 height 49
select select "********"
click at [226, 104] on link "insert right" at bounding box center [219, 100] width 28 height 10
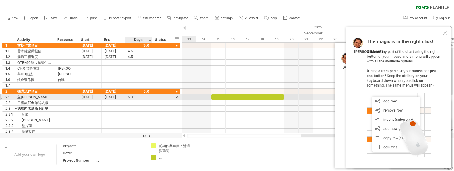
click at [137, 95] on div "5.0" at bounding box center [139, 96] width 22 height 5
type input "*"
type input "**"
